Goal: Transaction & Acquisition: Purchase product/service

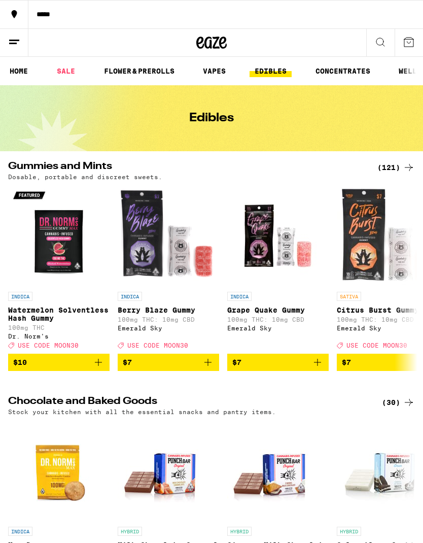
click at [210, 77] on link "VAPES" at bounding box center [214, 71] width 33 height 12
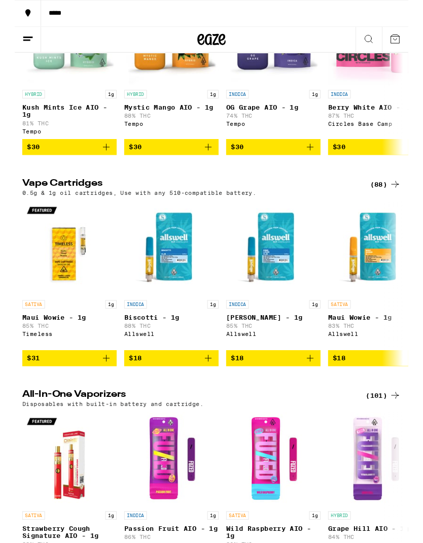
scroll to position [408, 0]
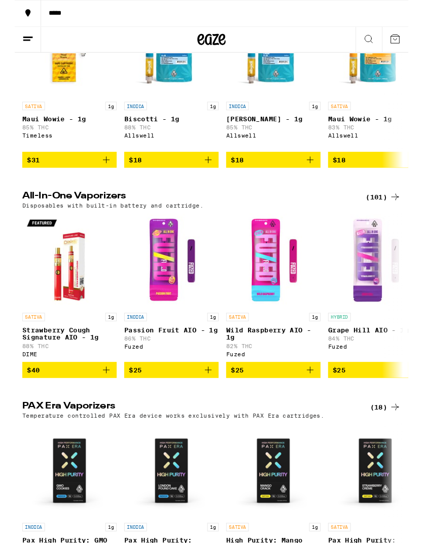
click at [394, 218] on div "(101)" at bounding box center [397, 212] width 38 height 12
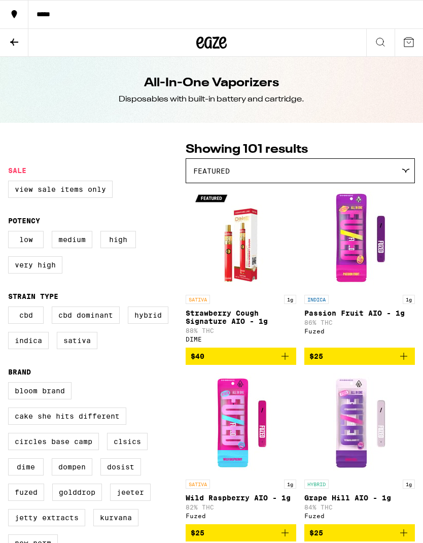
click at [21, 175] on legend "Sale" at bounding box center [17, 170] width 18 height 8
click at [76, 193] on label "View Sale Items Only" at bounding box center [60, 189] width 105 height 17
click at [11, 183] on input "View Sale Items Only" at bounding box center [10, 182] width 1 height 1
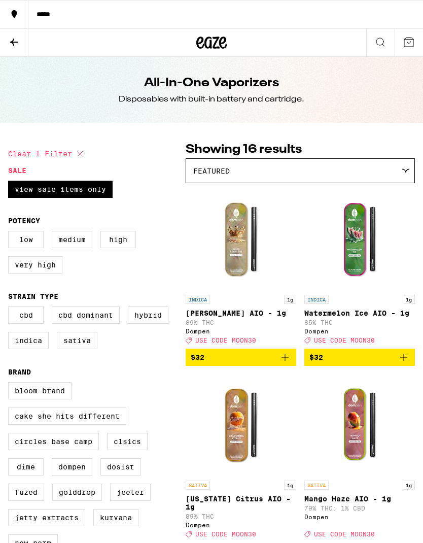
click at [81, 153] on icon at bounding box center [80, 154] width 12 height 12
checkbox input "false"
